Goal: Transaction & Acquisition: Download file/media

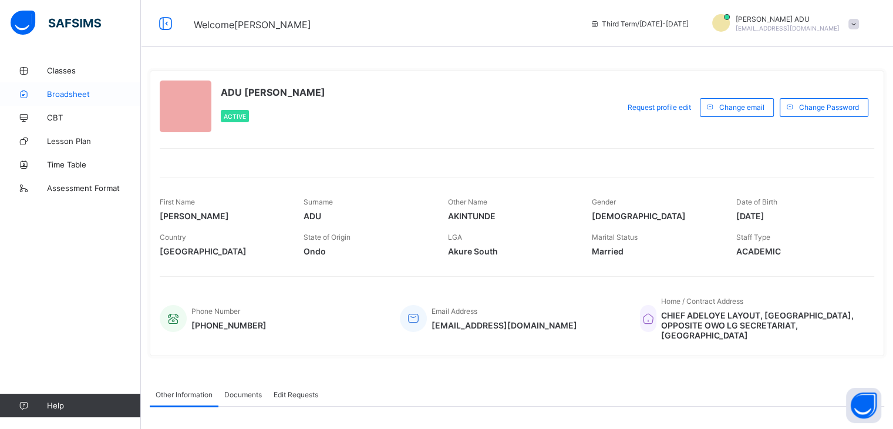
click at [58, 95] on span "Broadsheet" at bounding box center [94, 93] width 94 height 9
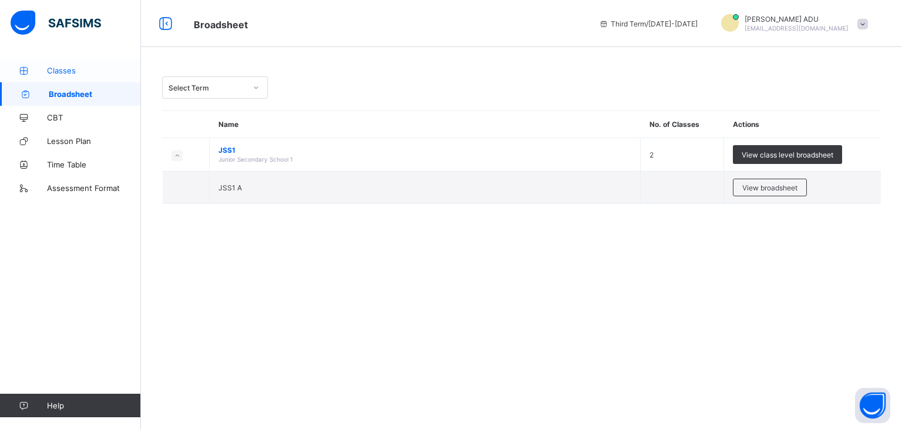
click at [70, 66] on span "Classes" at bounding box center [94, 70] width 94 height 9
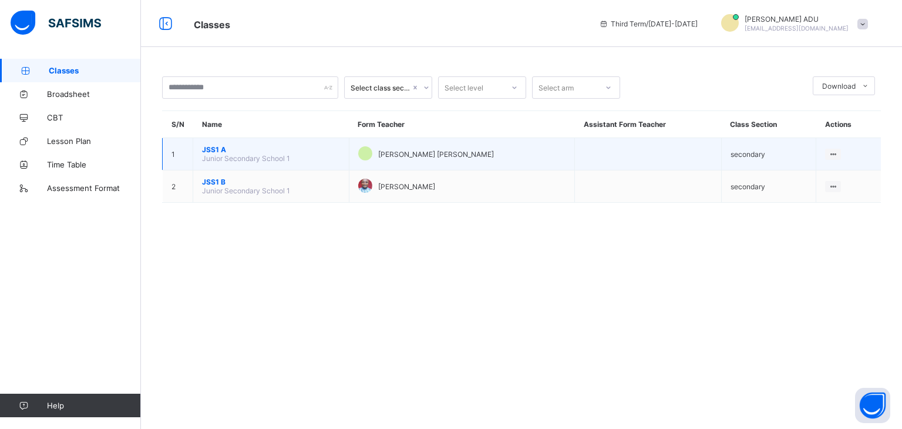
click at [213, 151] on span "JSS1 A" at bounding box center [271, 149] width 138 height 9
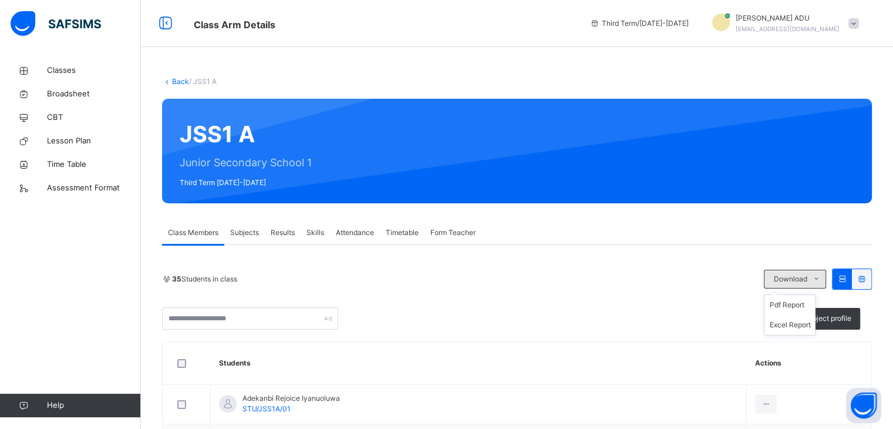
click at [821, 277] on icon at bounding box center [816, 278] width 9 height 9
click at [284, 233] on span "Results" at bounding box center [283, 232] width 24 height 11
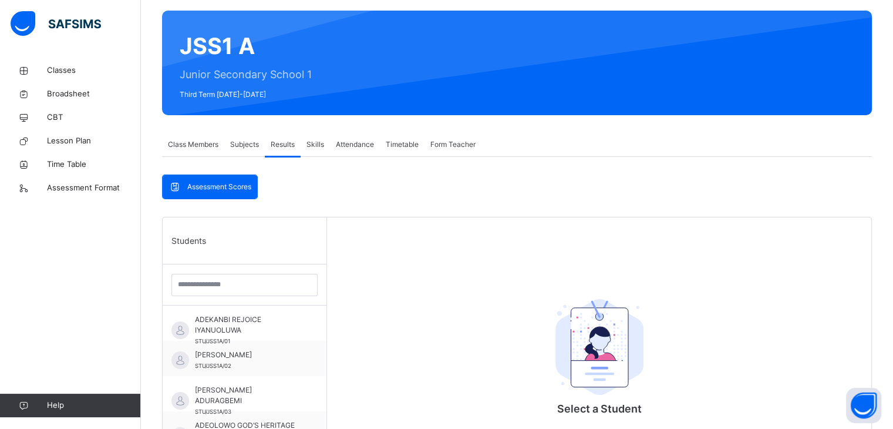
scroll to position [89, 0]
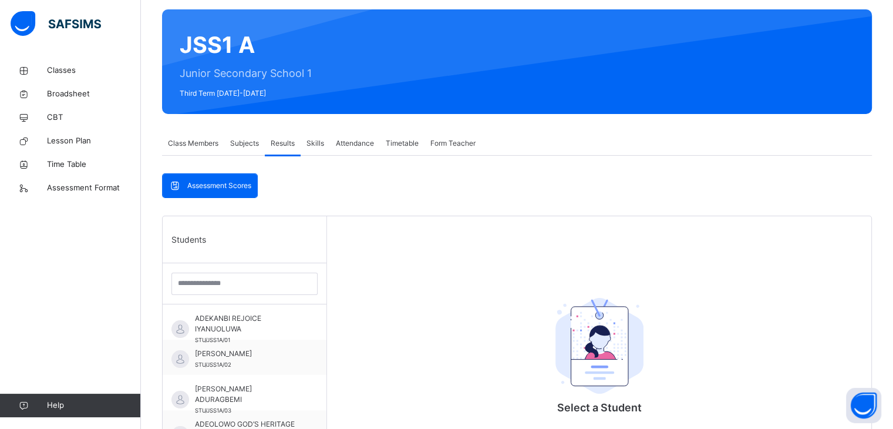
click at [249, 141] on span "Subjects" at bounding box center [244, 143] width 29 height 11
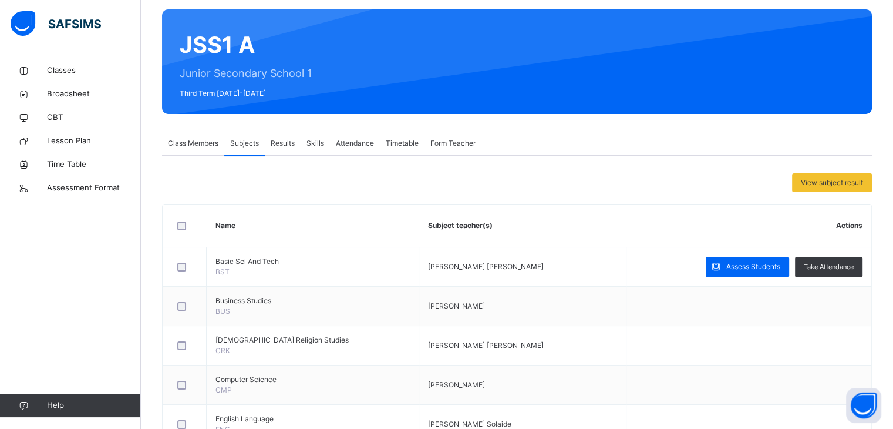
click at [284, 146] on span "Results" at bounding box center [283, 143] width 24 height 11
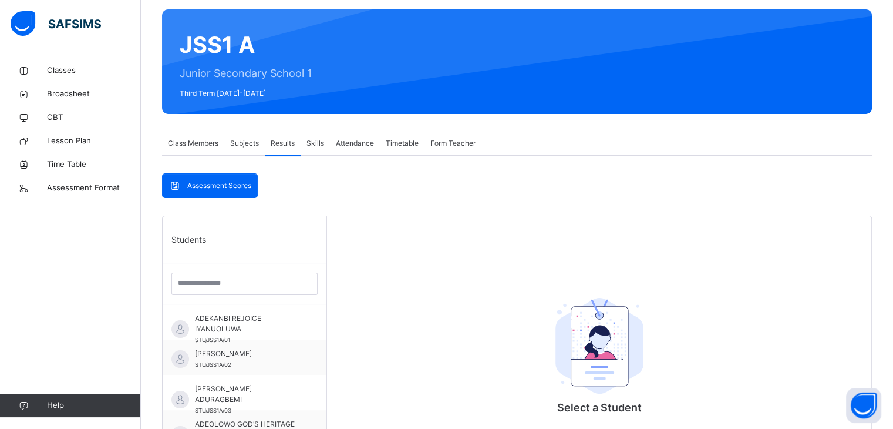
scroll to position [0, 0]
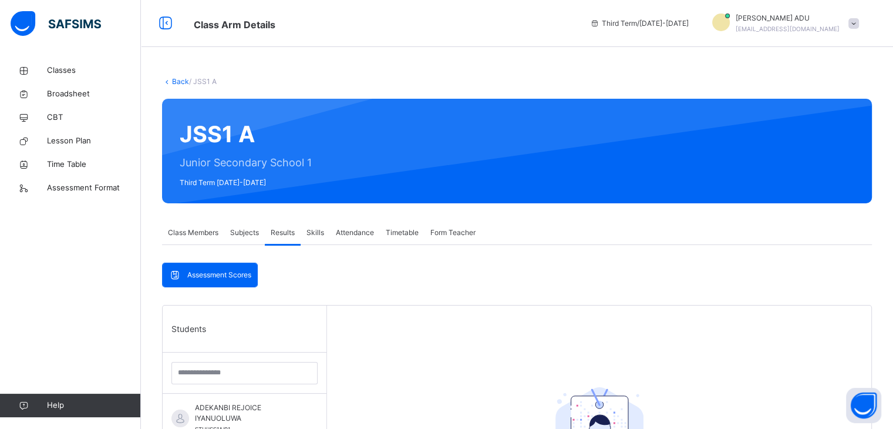
click at [859, 19] on span at bounding box center [853, 23] width 11 height 11
click at [726, 55] on div "Back / JSS1 A JSS1 A Junior Secondary School 1 Third Term [DATE]-[DATE] Class M…" at bounding box center [517, 385] width 752 height 770
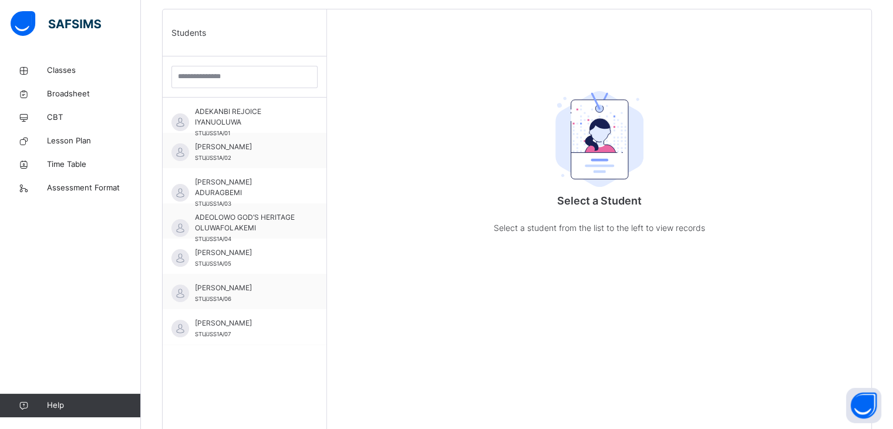
scroll to position [340, 0]
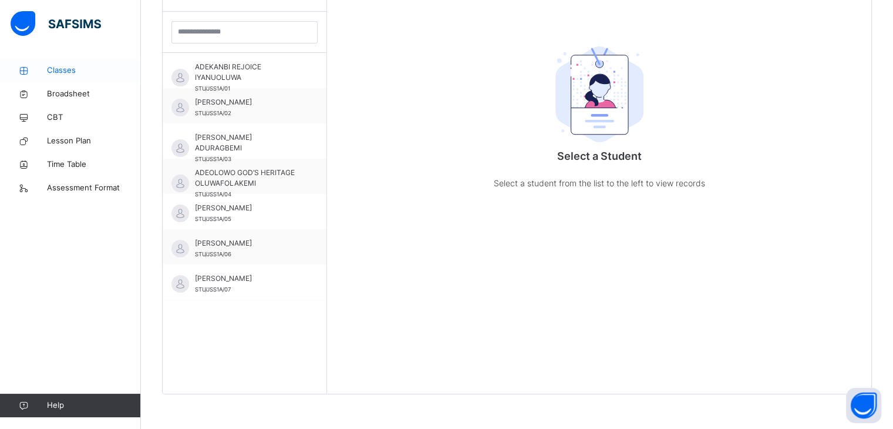
click at [59, 69] on span "Classes" at bounding box center [94, 71] width 94 height 12
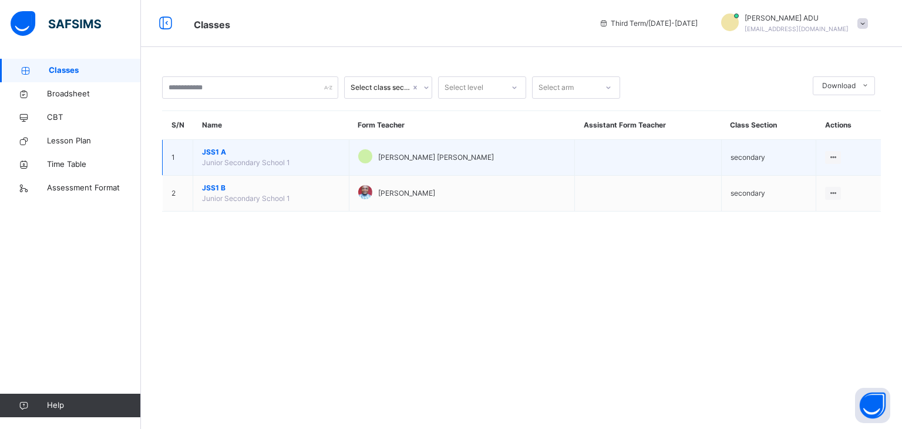
click at [231, 152] on span "JSS1 A" at bounding box center [271, 152] width 138 height 11
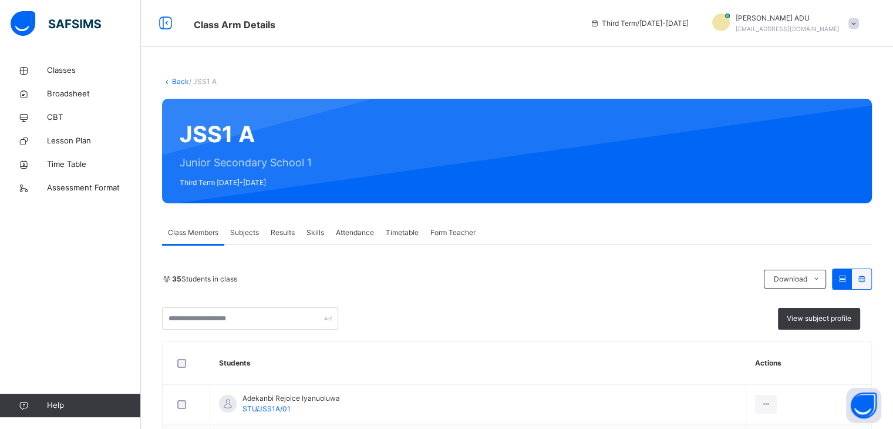
click at [279, 231] on span "Results" at bounding box center [283, 232] width 24 height 11
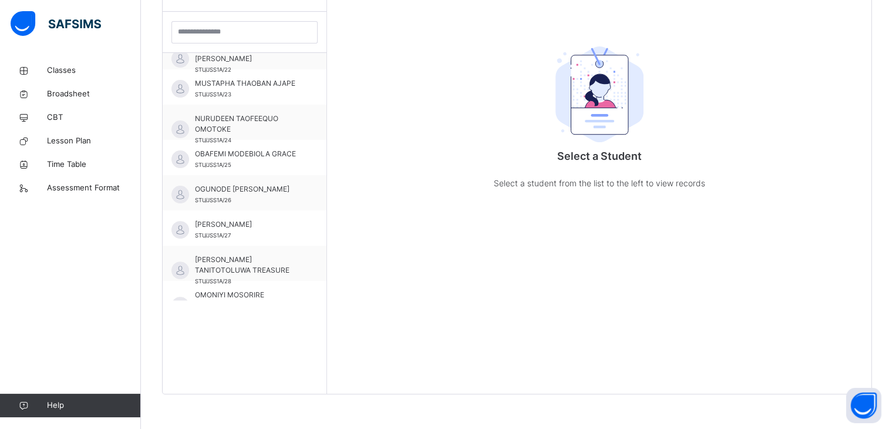
scroll to position [991, 0]
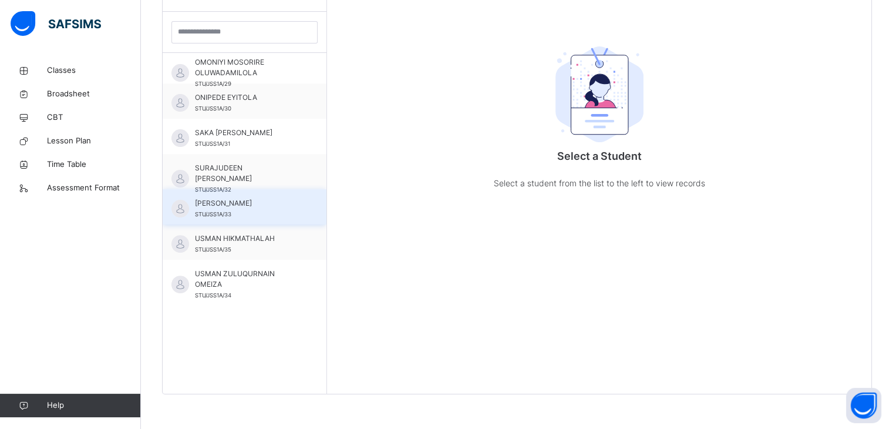
click at [241, 210] on div "[PERSON_NAME] STU/JSS1A/33" at bounding box center [247, 208] width 105 height 21
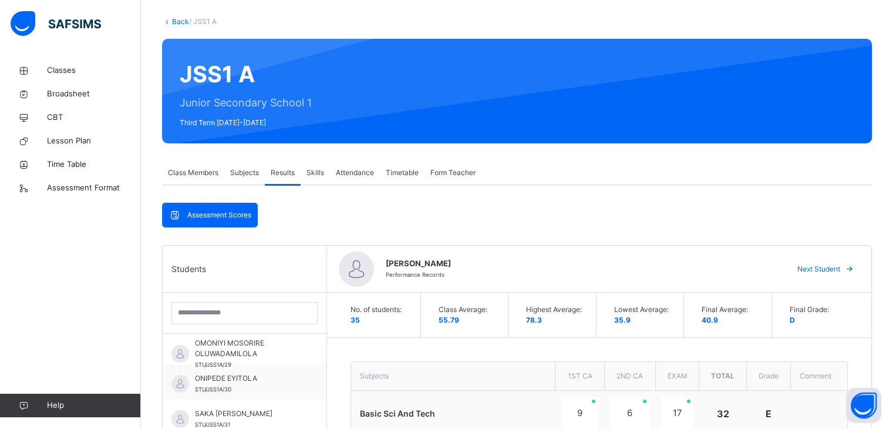
scroll to position [59, 0]
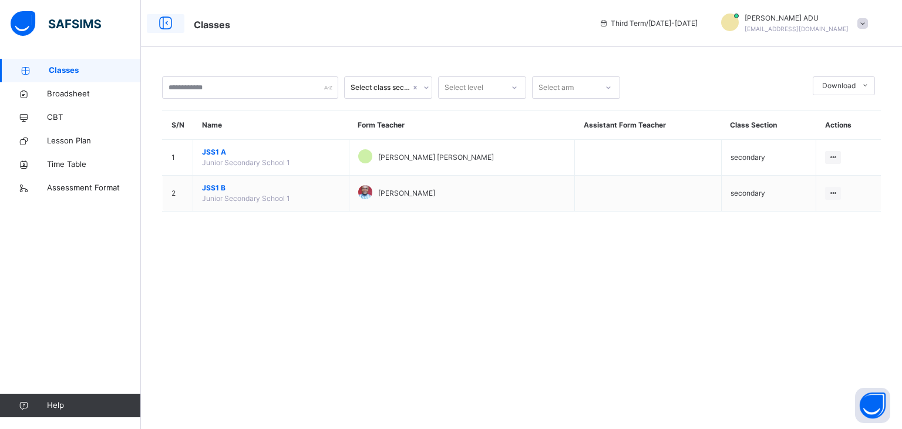
click at [166, 25] on icon at bounding box center [166, 23] width 20 height 21
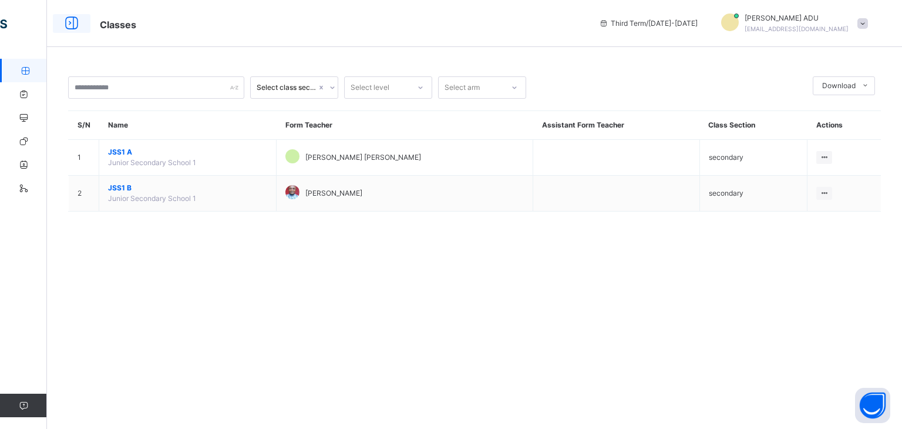
click at [71, 26] on icon at bounding box center [72, 23] width 20 height 21
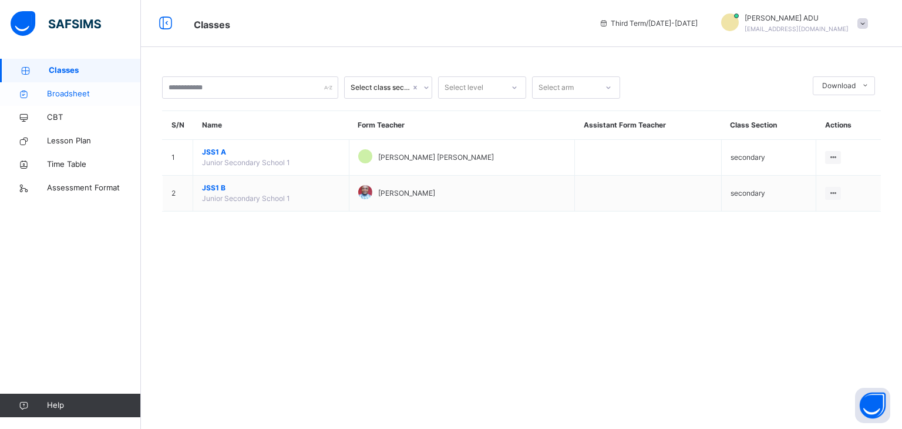
click at [70, 94] on span "Broadsheet" at bounding box center [94, 94] width 94 height 12
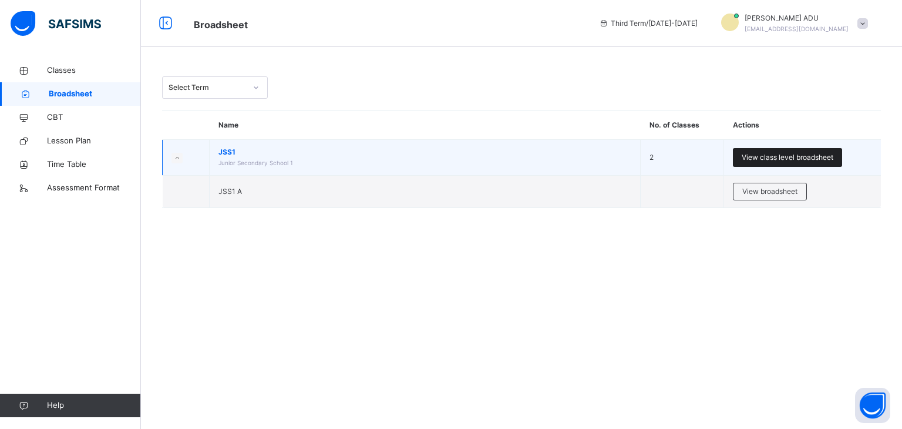
click at [777, 158] on span "View class level broadsheet" at bounding box center [787, 157] width 92 height 11
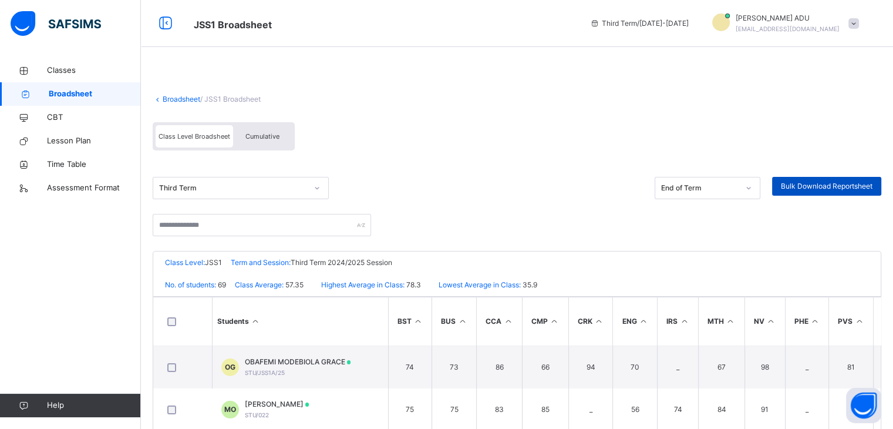
click at [838, 185] on span "Bulk Download Reportsheet" at bounding box center [827, 186] width 92 height 11
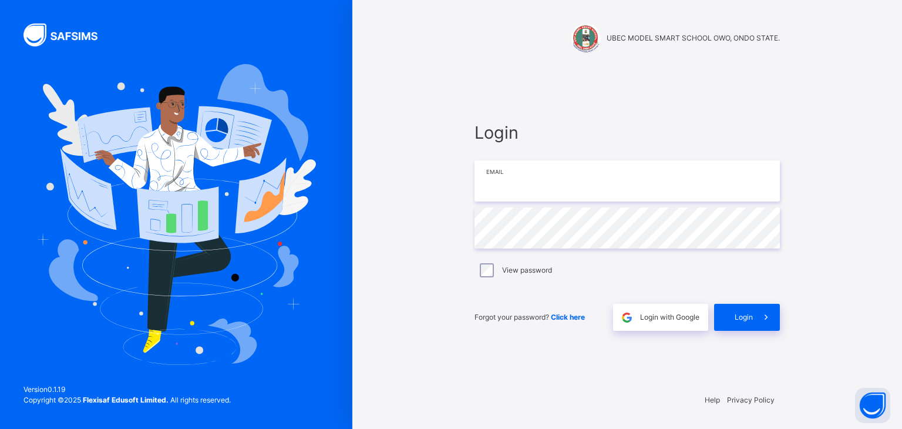
type input "**********"
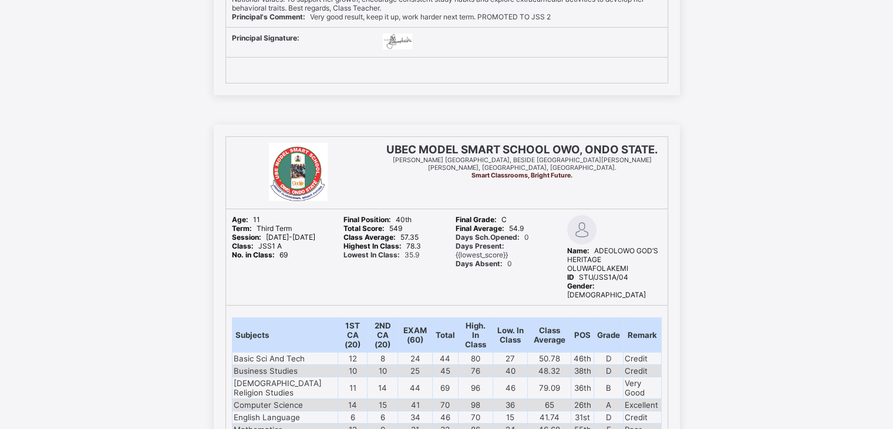
scroll to position [9180, 0]
